Goal: Information Seeking & Learning: Check status

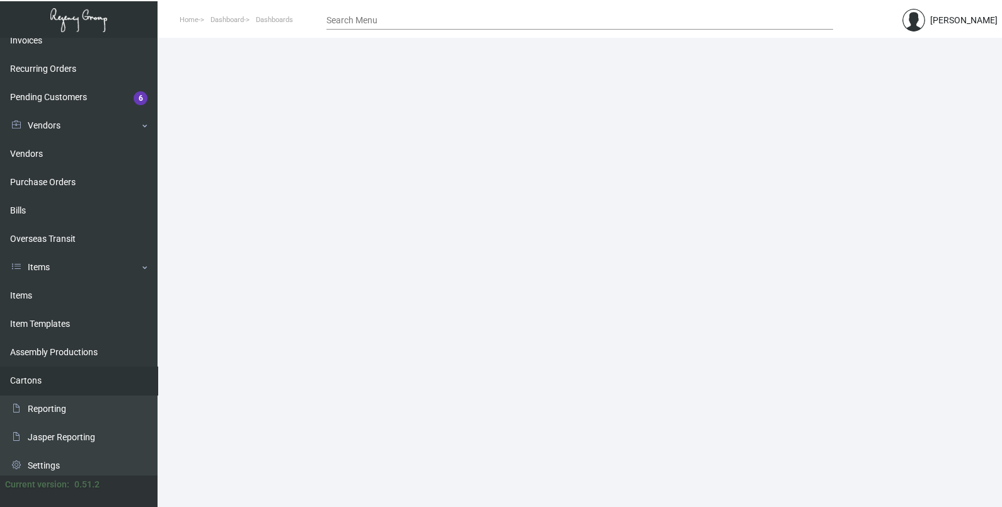
scroll to position [185, 0]
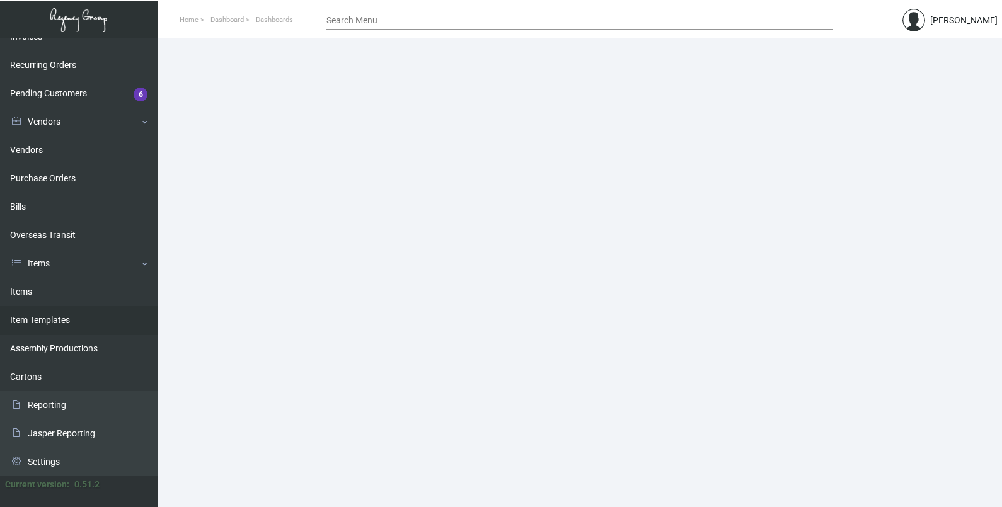
click at [57, 303] on link "Items" at bounding box center [79, 292] width 158 height 28
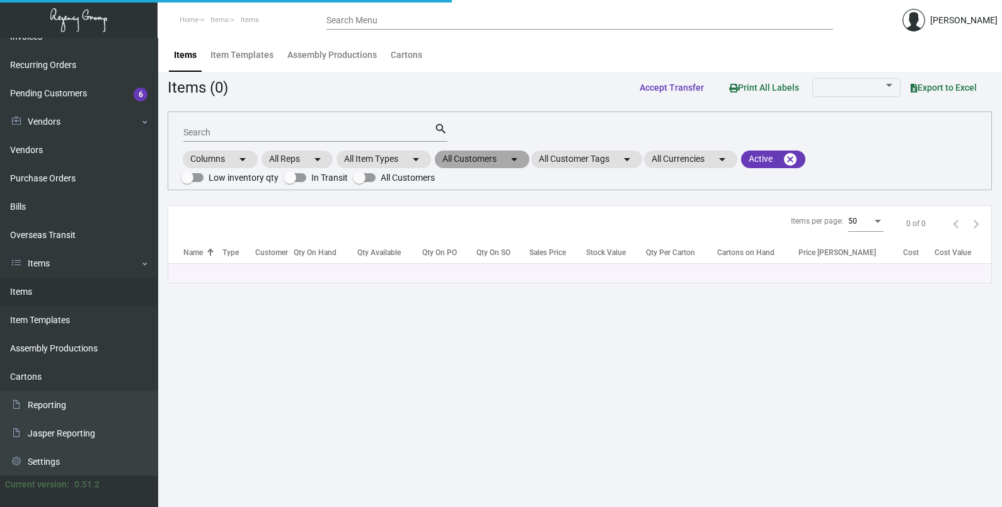
click at [514, 158] on mat-icon "arrow_drop_down" at bounding box center [514, 159] width 15 height 15
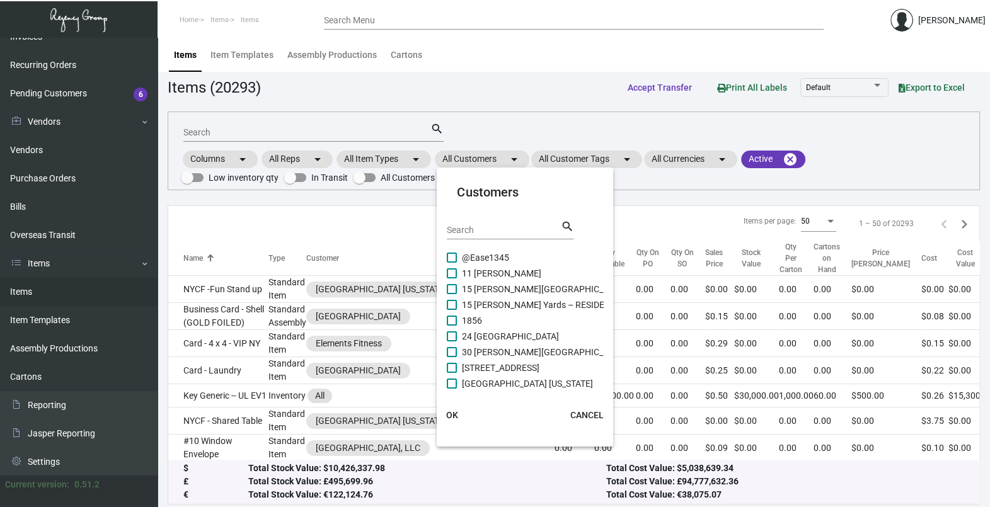
click at [479, 233] on input "Search" at bounding box center [503, 231] width 113 height 10
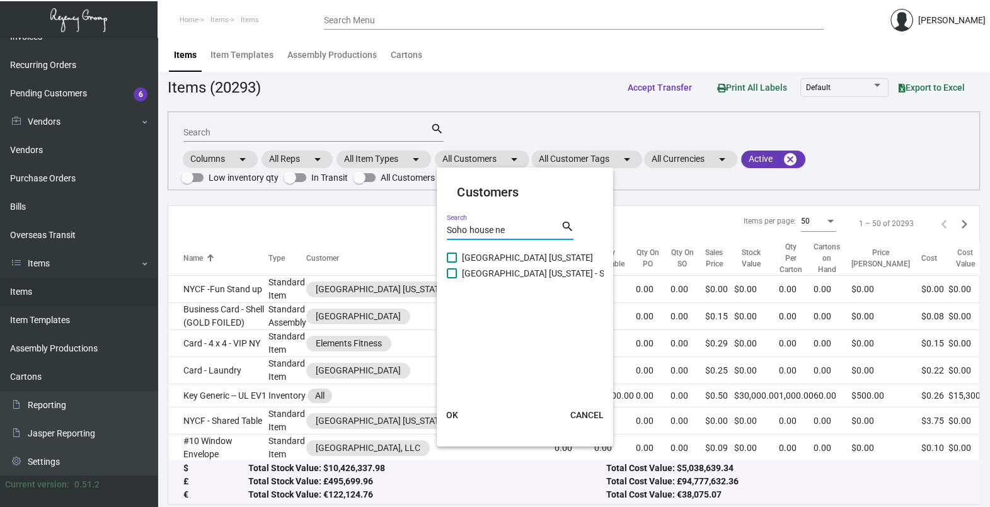
type input "Soho house ne"
click at [502, 275] on span "[GEOGRAPHIC_DATA] [US_STATE] - Support Office" at bounding box center [559, 273] width 194 height 15
click at [452, 279] on input "[GEOGRAPHIC_DATA] [US_STATE] - Support Office" at bounding box center [451, 279] width 1 height 1
checkbox input "true"
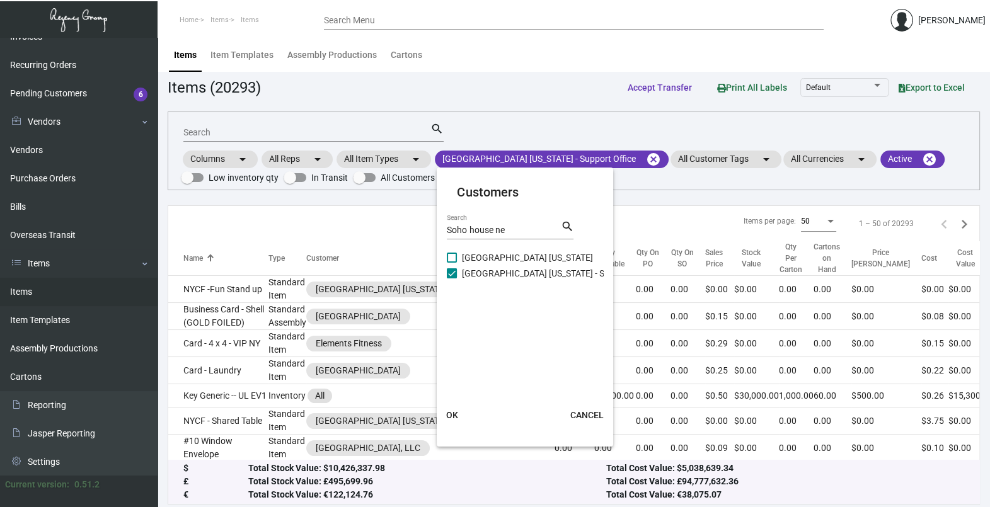
click at [444, 411] on button "OK" at bounding box center [452, 415] width 40 height 23
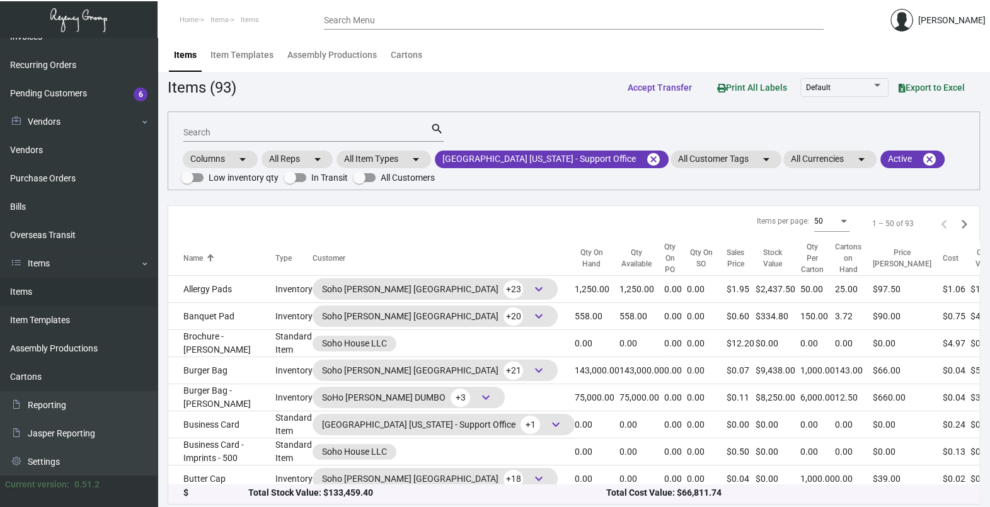
click at [255, 128] on input "Search" at bounding box center [306, 133] width 247 height 10
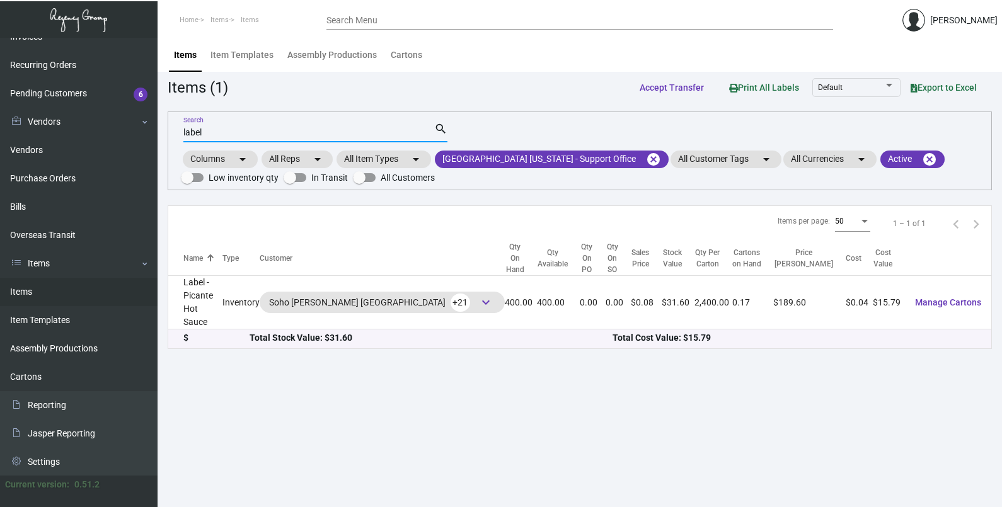
type input "label"
click at [203, 332] on div "$" at bounding box center [216, 338] width 66 height 13
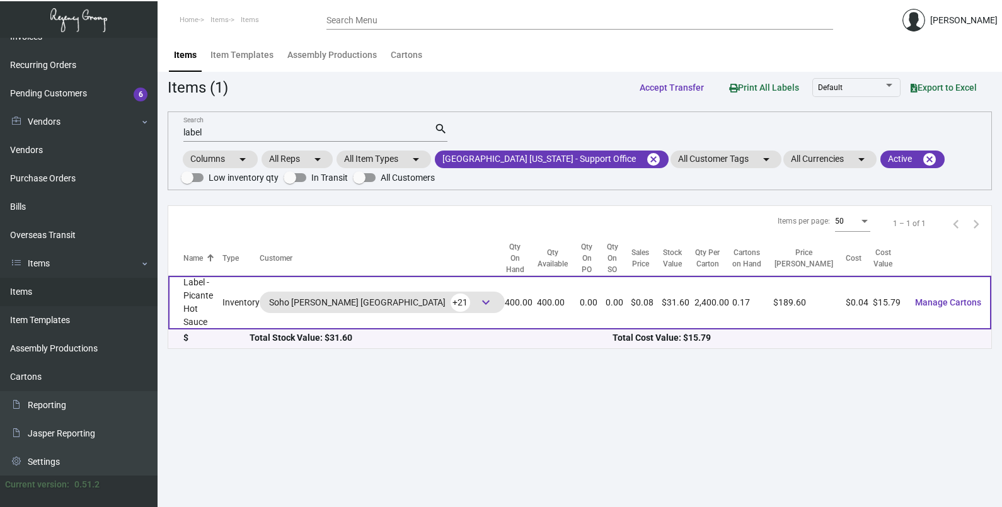
click at [204, 290] on td "Label - Picante Hot Sauce" at bounding box center [195, 303] width 54 height 54
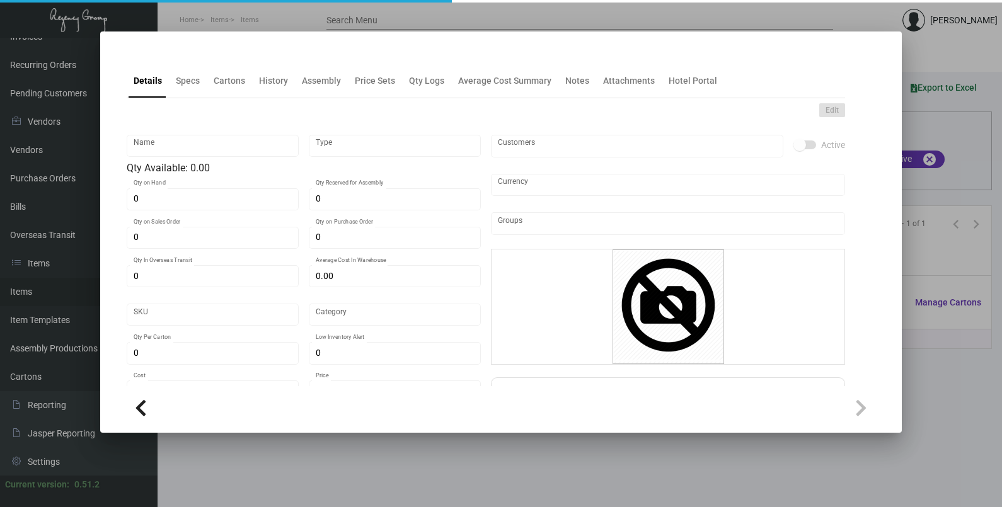
type input "Label - Picante Hot Sauce"
type input "Inventory"
type input "400"
type input "$ 0.03947"
type input "SH-519-949"
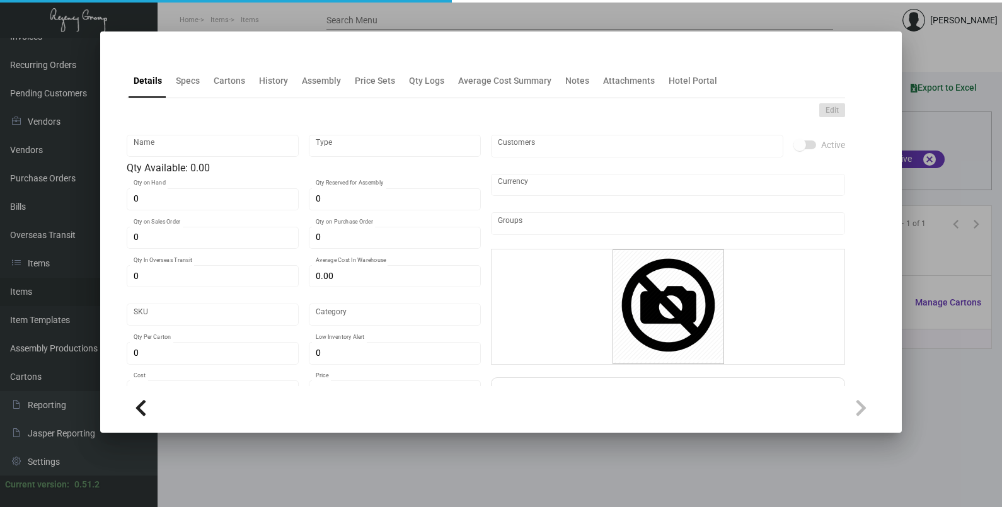
type input "Standard"
type input "2,400"
type input "$ 0.03947"
type input "$ 0.079"
checkbox input "true"
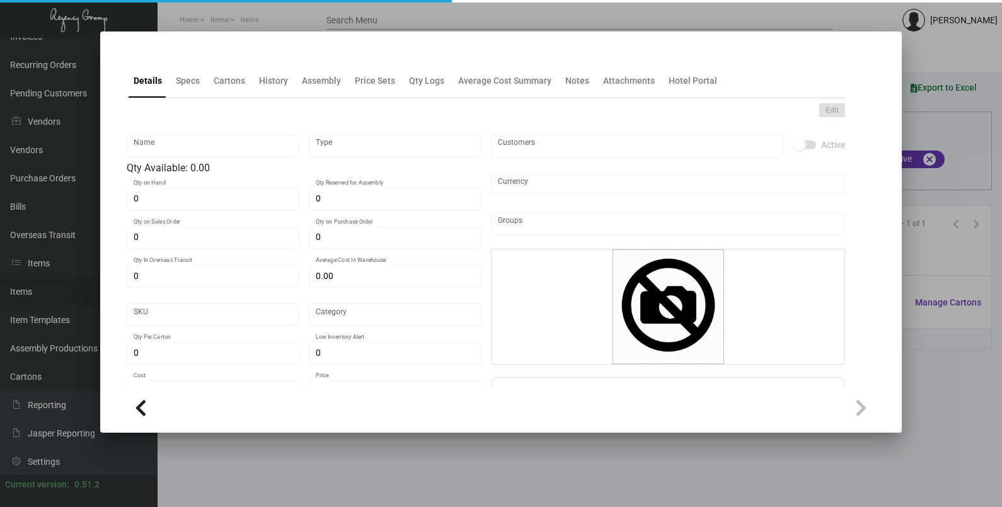
checkbox input "true"
type input "United States Dollar $"
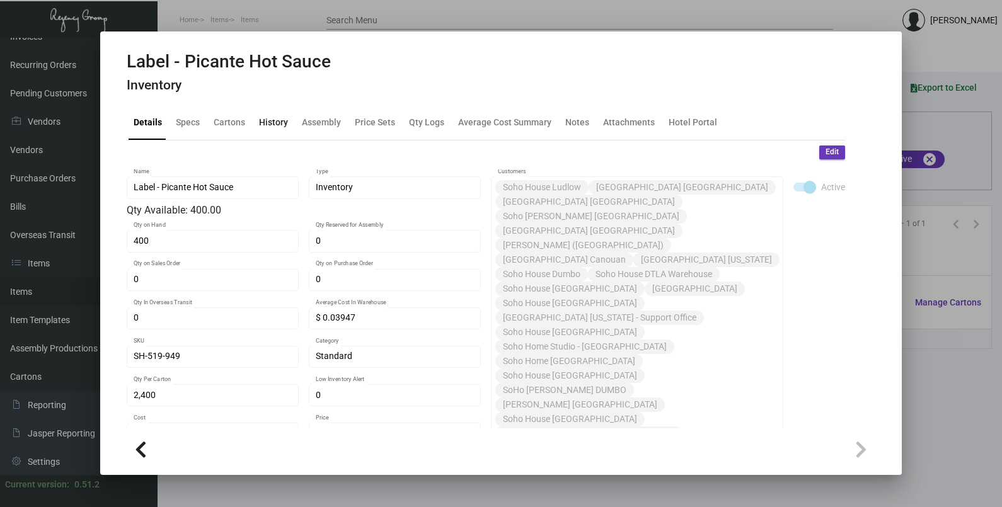
click at [282, 118] on div "History" at bounding box center [273, 122] width 29 height 13
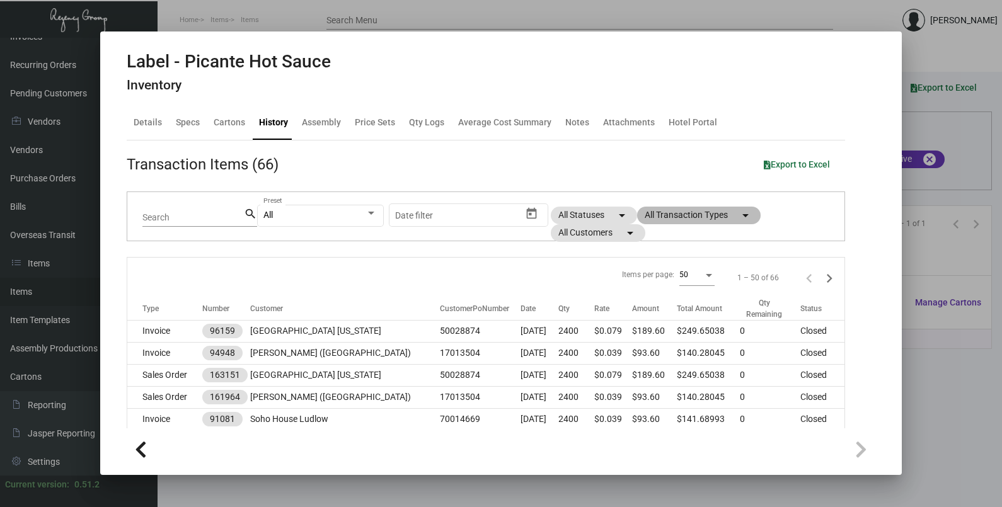
click at [704, 214] on mat-chip "All Transaction Types arrow_drop_down" at bounding box center [699, 216] width 124 height 18
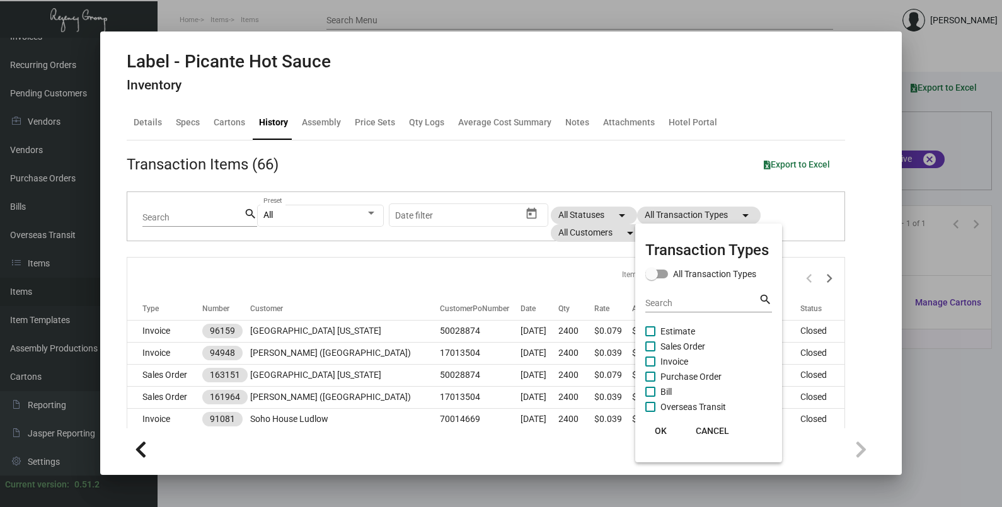
click at [691, 374] on span "Purchase Order" at bounding box center [691, 376] width 61 height 15
click at [651, 382] on input "Purchase Order" at bounding box center [650, 382] width 1 height 1
checkbox input "true"
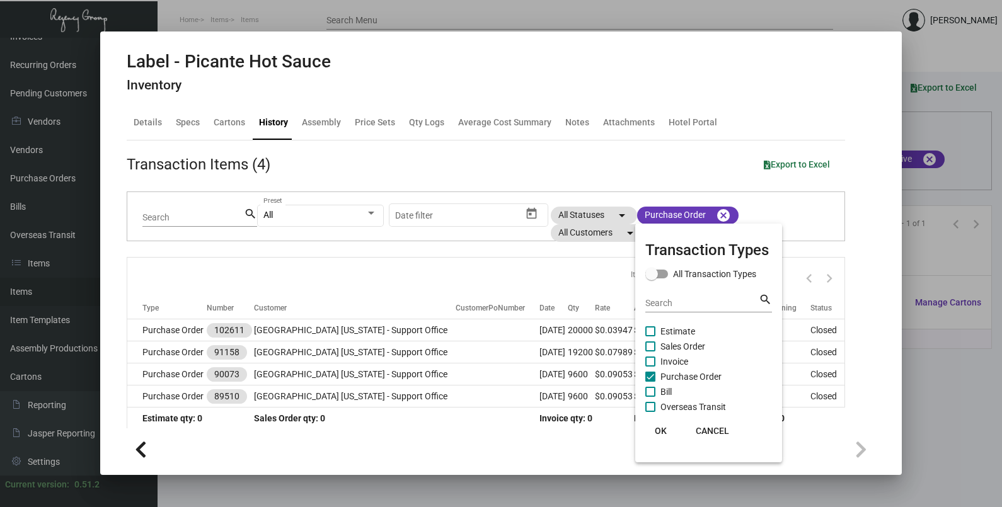
drag, startPoint x: 663, startPoint y: 424, endPoint x: 666, endPoint y: 431, distance: 8.2
click at [663, 424] on button "OK" at bounding box center [661, 431] width 40 height 23
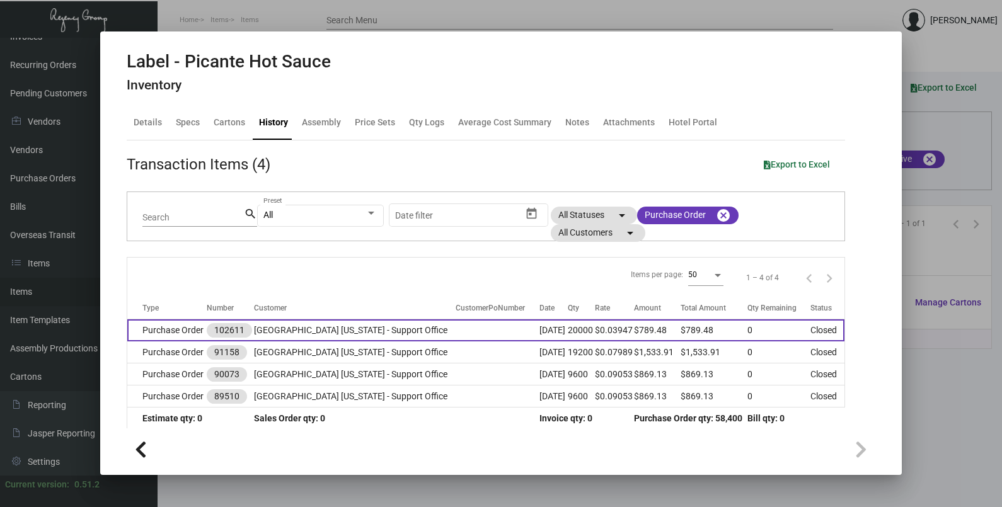
click at [456, 327] on td at bounding box center [498, 331] width 84 height 22
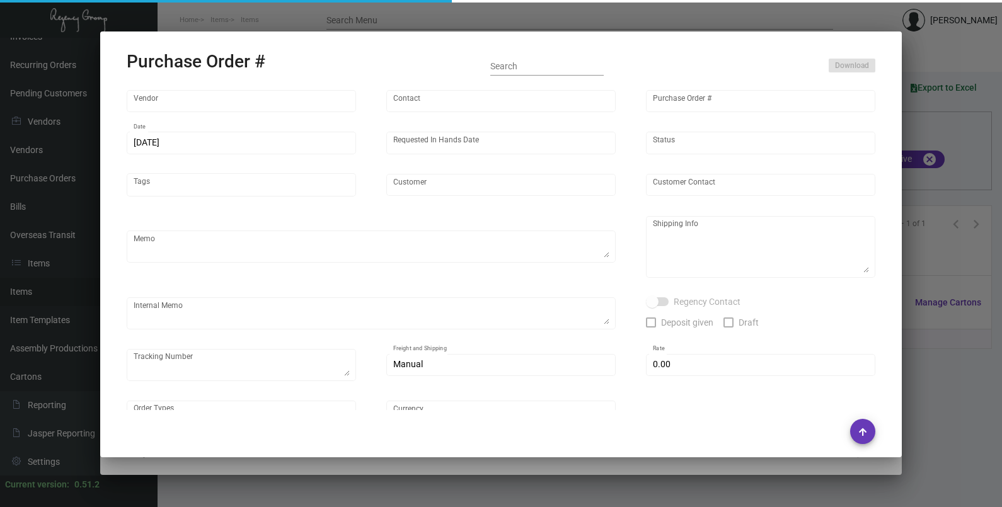
type input "AmeriCAL Inc."
type input "Send Orders"
type input "102611"
type input "[DATE]"
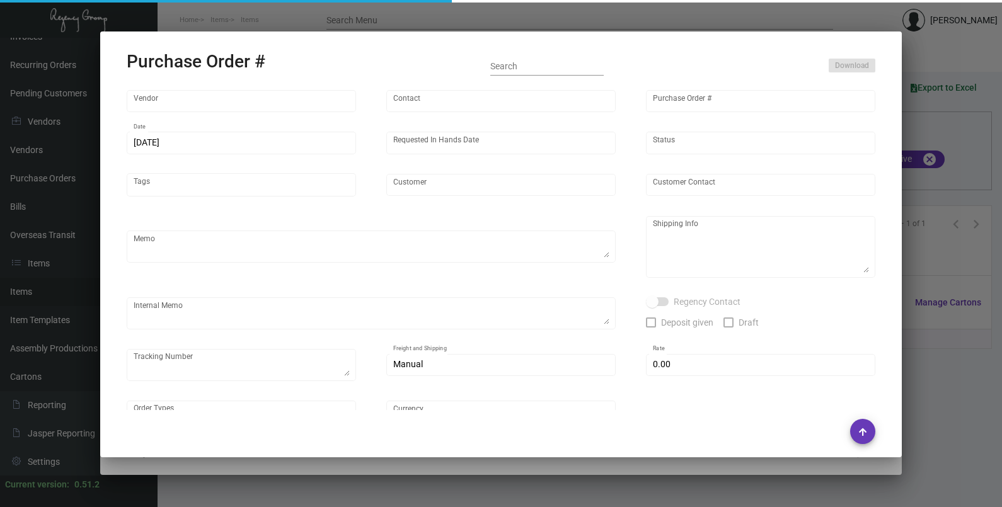
type input "[GEOGRAPHIC_DATA] [US_STATE] - Support Office"
type textarea "PLEASE SEND PDF PROOFS TO OUR ART TEAM ; [EMAIL_ADDRESS][DOMAIN_NAME] WITH ME I…"
type textarea "Regency Group NJ - [PERSON_NAME] [STREET_ADDRESS]"
type textarea "12.11 - Vendor Order # is 1090269 12.12 - Proofs sent over; APPROVED. 12.20 - R…"
checkbox input "true"
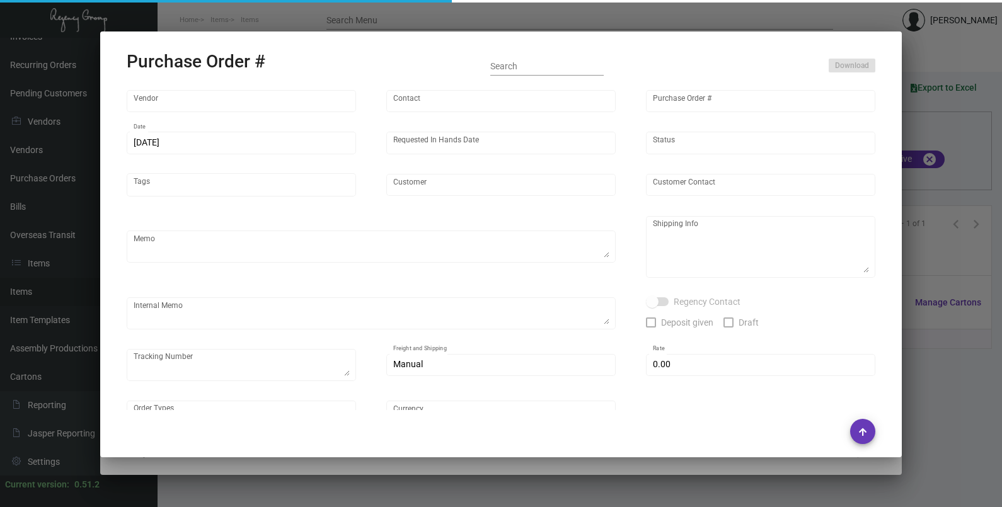
type textarea "1Z6355010369973363 1Z6355010368053975"
type input "$ 0.00"
type input "United States Dollar $"
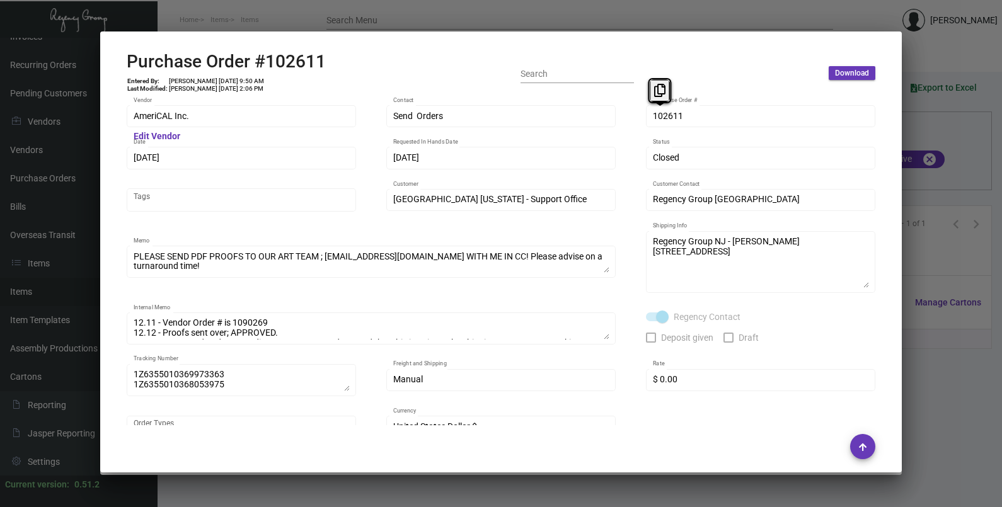
drag, startPoint x: 659, startPoint y: 113, endPoint x: 688, endPoint y: 47, distance: 72.8
click at [657, 87] on icon at bounding box center [659, 90] width 11 height 13
drag, startPoint x: 663, startPoint y: 119, endPoint x: 656, endPoint y: 95, distance: 24.3
click at [656, 95] on icon at bounding box center [659, 90] width 11 height 13
drag, startPoint x: 146, startPoint y: 158, endPoint x: 151, endPoint y: 132, distance: 25.7
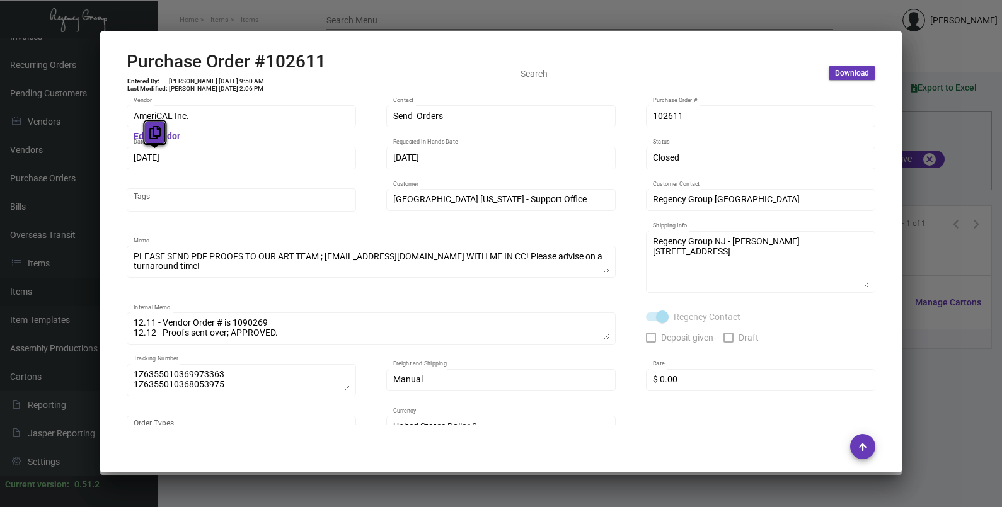
click at [151, 132] on icon at bounding box center [154, 132] width 11 height 13
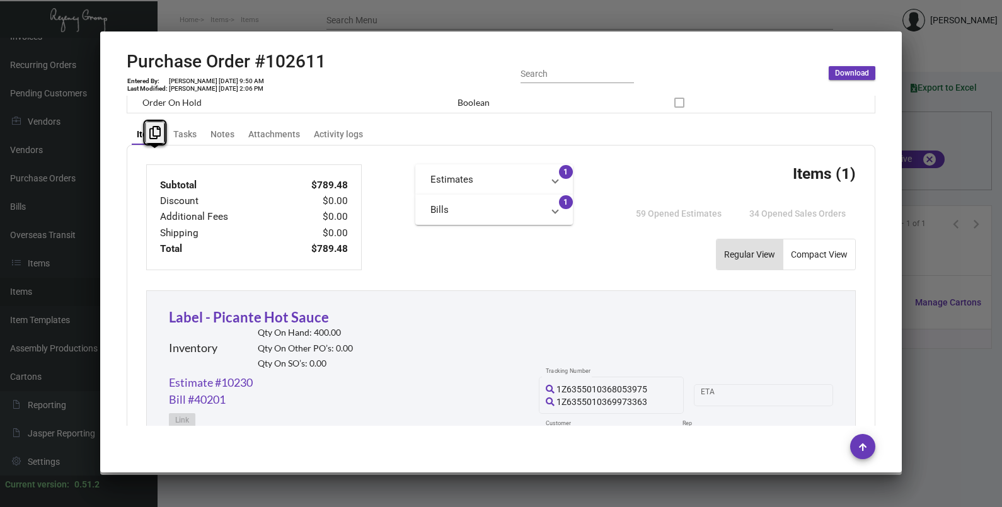
scroll to position [699, 0]
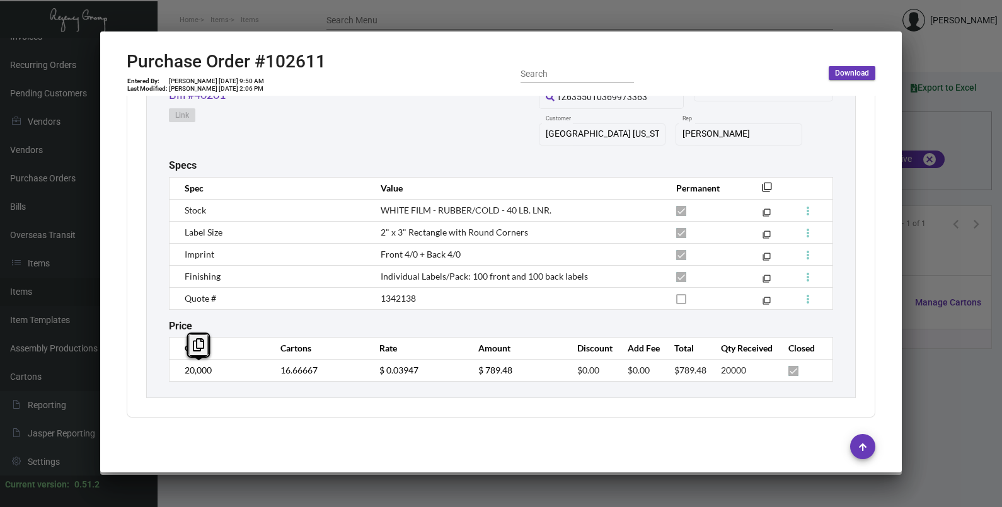
click at [174, 379] on td "20,000" at bounding box center [219, 370] width 99 height 22
click at [371, 372] on td "$ 0.03947" at bounding box center [416, 370] width 99 height 22
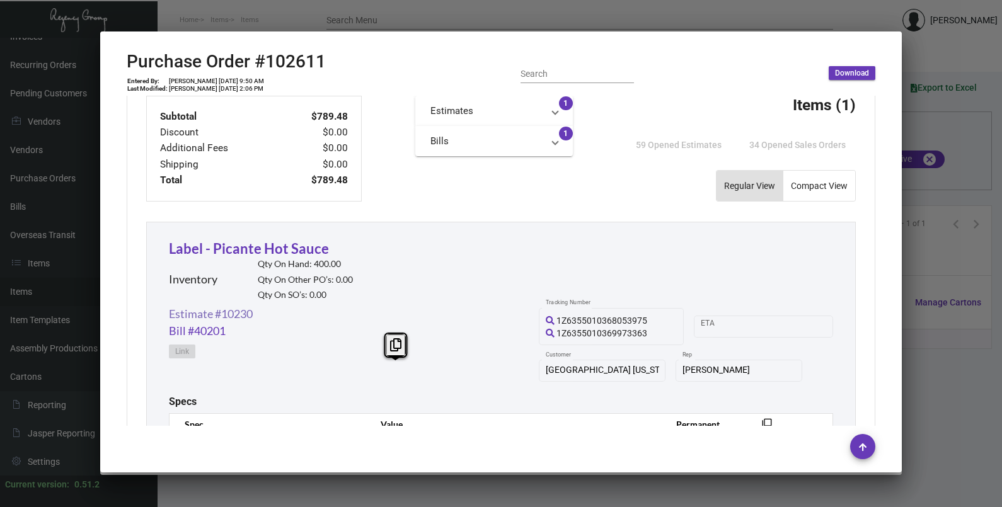
drag, startPoint x: 233, startPoint y: 312, endPoint x: 241, endPoint y: 311, distance: 8.3
click at [234, 312] on link "Estimate #10230" at bounding box center [211, 314] width 84 height 17
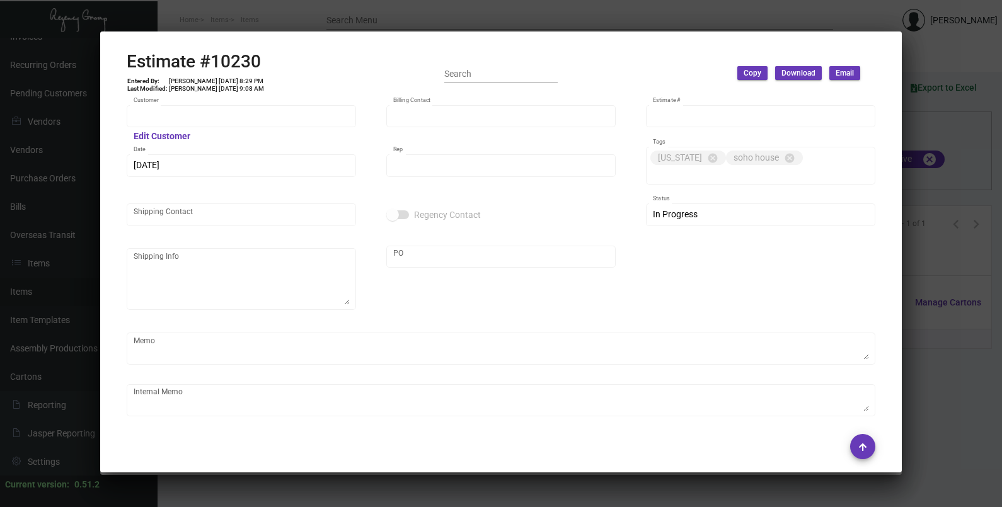
type input "[GEOGRAPHIC_DATA] [US_STATE] - Support Office"
type input "[PERSON_NAME]"
type input "10230"
type input "[DATE]"
type input "[PERSON_NAME]"
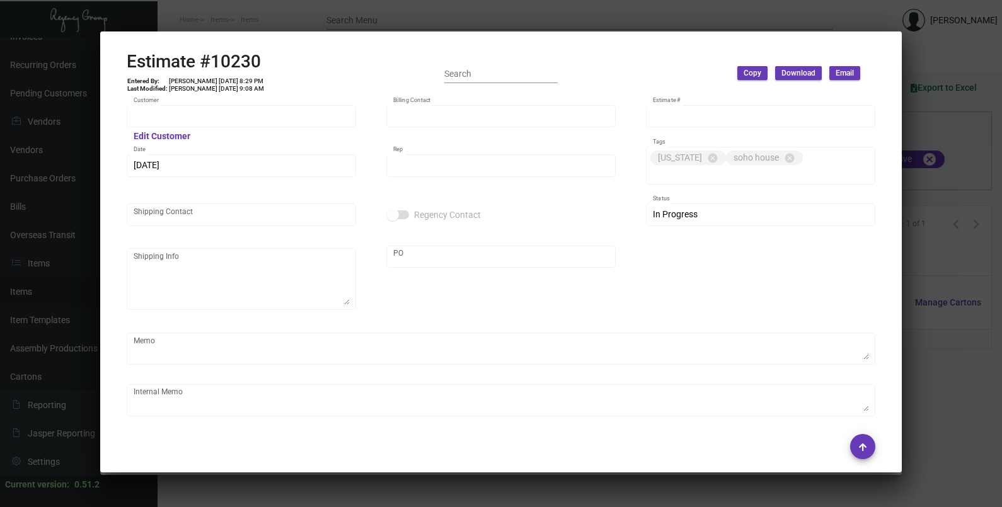
type input "United States Dollar $"
type input "$ 0.00"
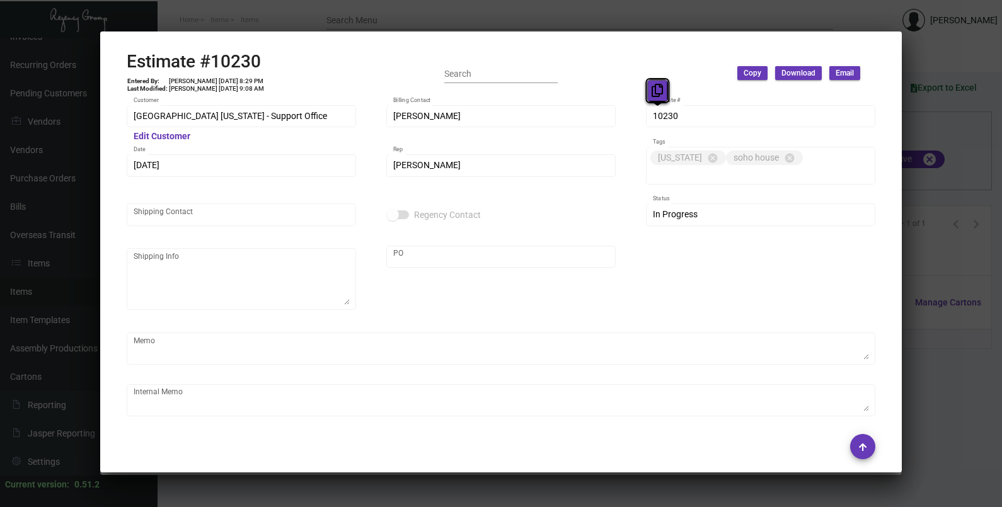
drag, startPoint x: 659, startPoint y: 116, endPoint x: 658, endPoint y: 91, distance: 24.6
click at [658, 91] on icon at bounding box center [657, 90] width 11 height 13
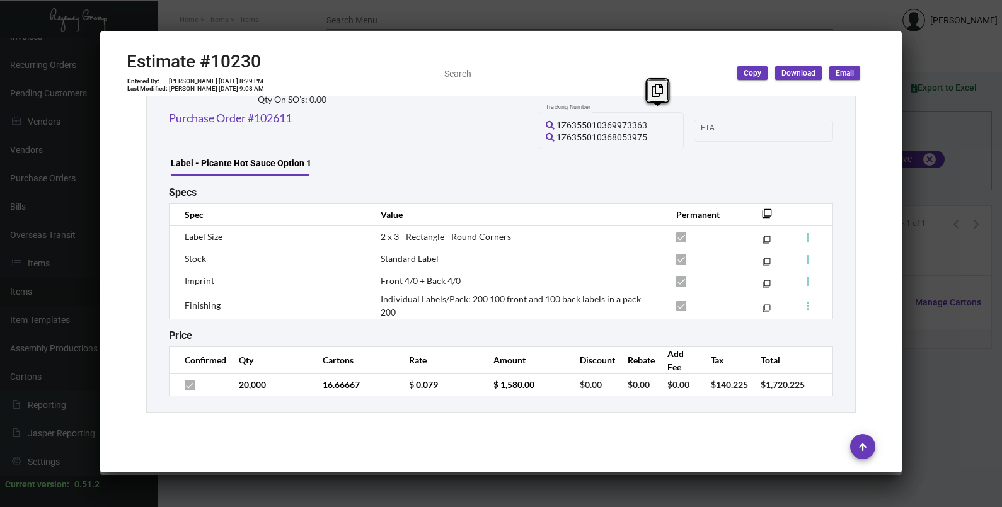
scroll to position [1600, 0]
